Goal: Task Accomplishment & Management: Complete application form

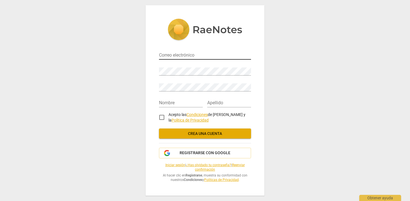
click at [161, 55] on input "email" at bounding box center [205, 56] width 92 height 8
type input "[EMAIL_ADDRESS][DOMAIN_NAME]"
click at [194, 55] on input "email" at bounding box center [205, 56] width 92 height 8
type input "[EMAIL_ADDRESS][DOMAIN_NAME]"
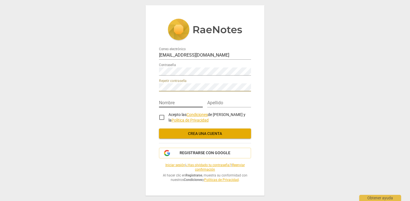
click at [188, 102] on input "text" at bounding box center [181, 103] width 44 height 8
type input "f"
type input "Fanny Jeanne"
type input "BERNADET"
click at [161, 119] on input "Acepto las Condiciones de RaeNotes y la Política de Privacidad" at bounding box center [161, 117] width 13 height 13
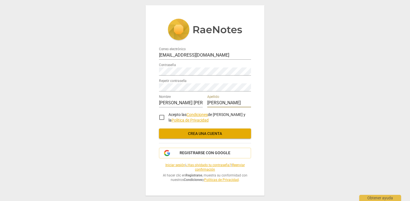
checkbox input "true"
click at [179, 133] on span "Crea una cuenta" at bounding box center [204, 134] width 83 height 6
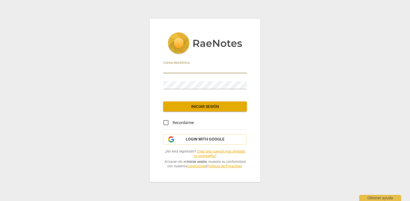
click at [192, 69] on input "email" at bounding box center [205, 69] width 84 height 8
type input "B"
type input "[EMAIL_ADDRESS][DOMAIN_NAME]"
click at [164, 123] on input "Recordarme" at bounding box center [165, 122] width 13 height 13
checkbox input "true"
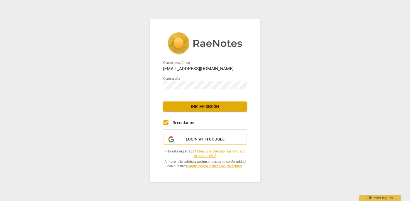
click at [182, 109] on button "Iniciar sesión" at bounding box center [205, 106] width 84 height 10
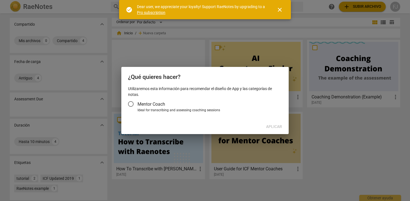
click at [277, 10] on span "close" at bounding box center [279, 9] width 7 height 7
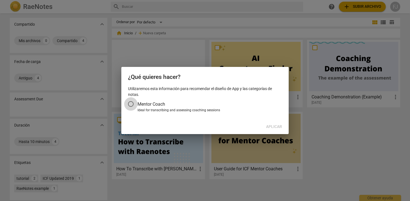
click at [133, 104] on input "Mentor Coach" at bounding box center [130, 103] width 13 height 13
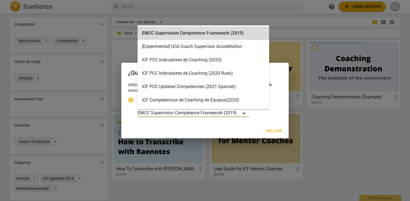
click at [242, 115] on icon "Tipo de cuenta" at bounding box center [244, 113] width 6 height 6
click at [0, 0] on input "Ideal for transcribing and assessing coaching sessions EMCC Supervision Compete…" at bounding box center [0, 0] width 0 height 0
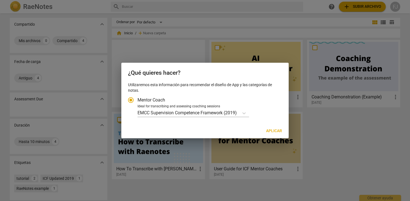
click at [300, 114] on div at bounding box center [205, 100] width 410 height 201
click at [131, 101] on input "Mentor Coach" at bounding box center [130, 99] width 13 height 13
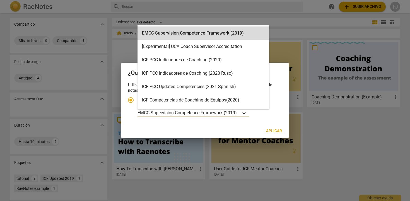
click at [243, 112] on icon "Tipo de cuenta" at bounding box center [244, 113] width 6 height 6
click at [0, 0] on input "Ideal for transcribing and assessing coaching sessions EMCC Supervision Compete…" at bounding box center [0, 0] width 0 height 0
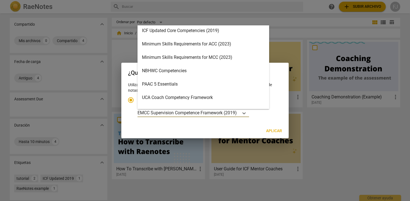
scroll to position [110, 0]
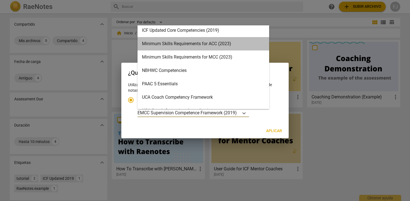
click at [240, 45] on div "Minimum Skills Requirements for ACC (2023)" at bounding box center [203, 43] width 132 height 13
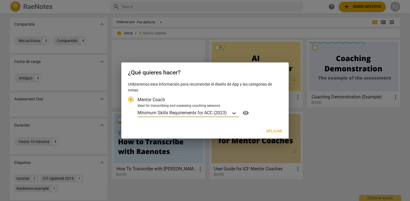
click at [233, 111] on icon "Tipo de cuenta" at bounding box center [234, 113] width 6 height 6
click at [0, 0] on input "Ideal for transcribing and assessing coaching sessions option Minimum Skills Re…" at bounding box center [0, 0] width 0 height 0
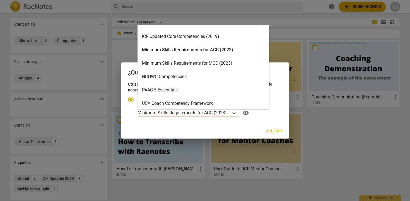
scroll to position [119, 0]
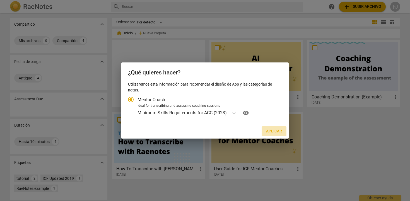
click at [277, 133] on span "Aplicar" at bounding box center [274, 131] width 16 height 6
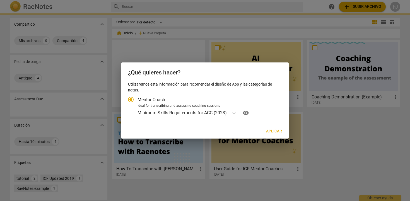
radio input "false"
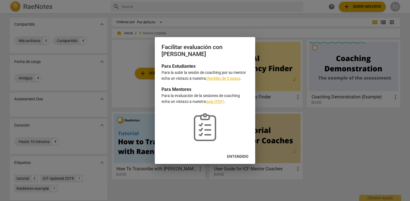
click at [218, 79] on link "checklist de 5 pasos" at bounding box center [223, 78] width 35 height 4
click at [232, 156] on span "Entendido" at bounding box center [237, 157] width 21 height 6
